Goal: Task Accomplishment & Management: Use online tool/utility

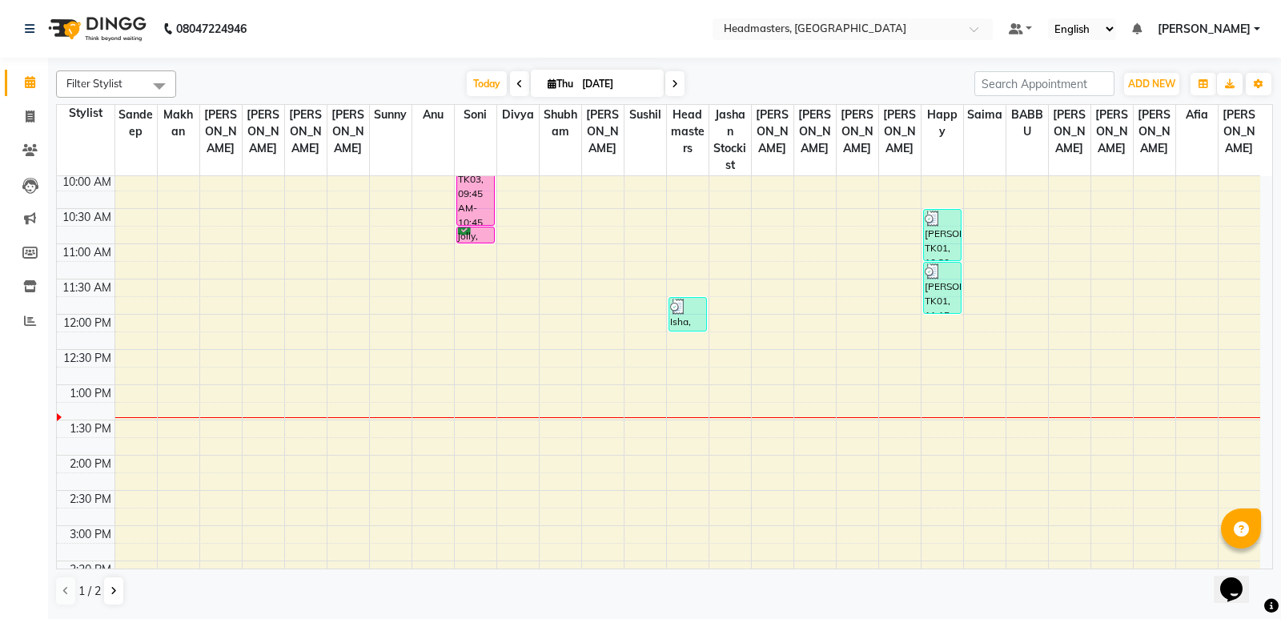
scroll to position [160, 0]
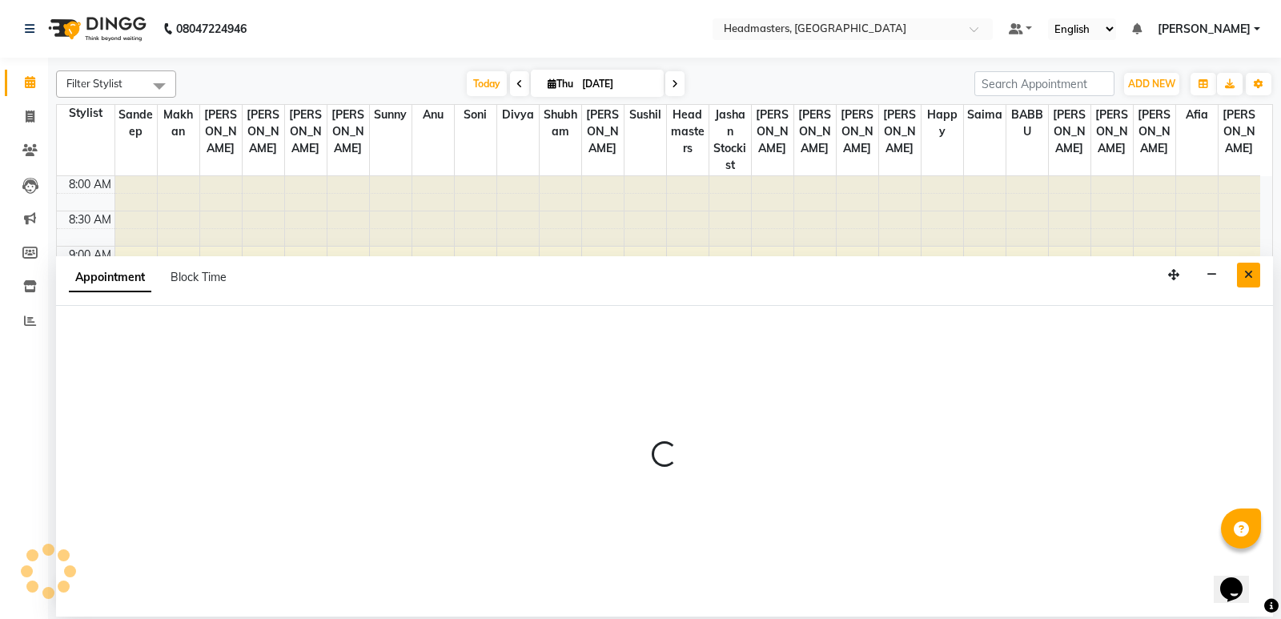
click at [1257, 268] on button "Close" at bounding box center [1248, 275] width 23 height 25
